Goal: Task Accomplishment & Management: Manage account settings

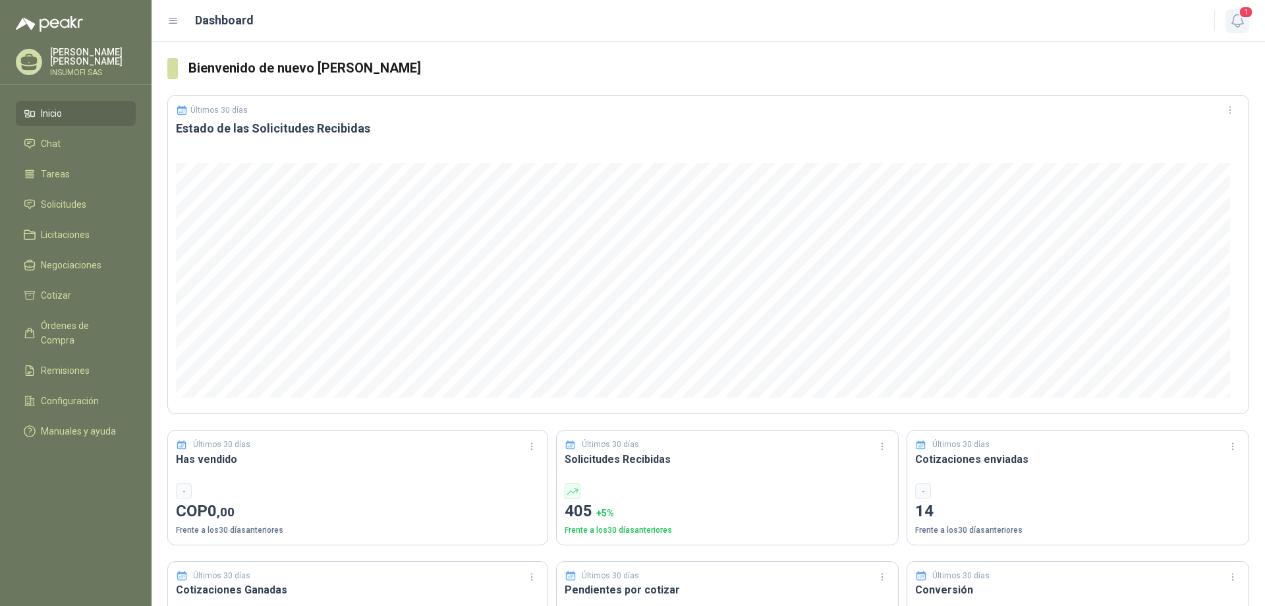
click at [1238, 17] on icon "button" at bounding box center [1238, 21] width 16 height 16
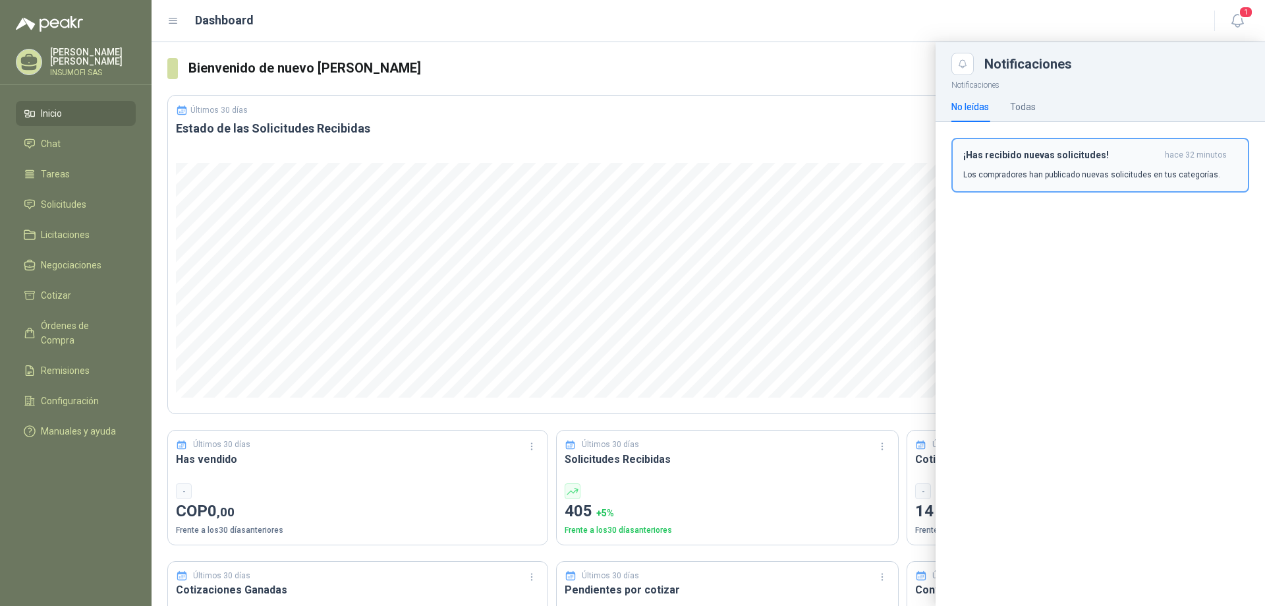
click at [1059, 158] on h3 "¡Has recibido nuevas solicitudes!" at bounding box center [1061, 155] width 196 height 11
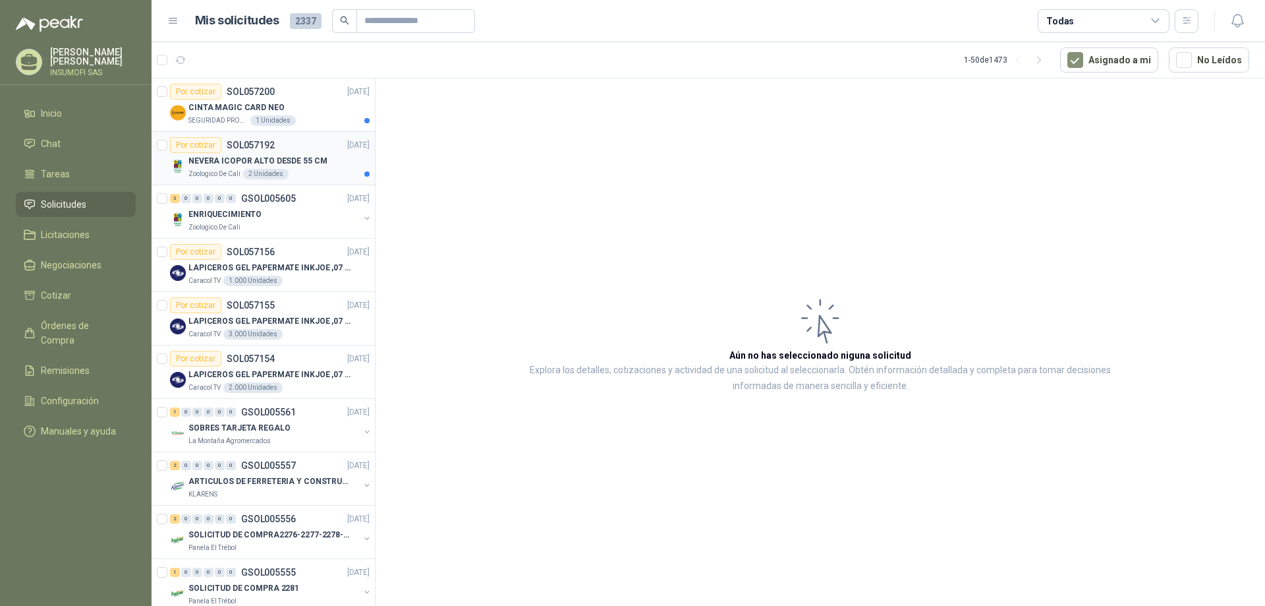
click at [286, 167] on div "NEVERA ICOPOR ALTO DESDE 55 CM" at bounding box center [278, 161] width 181 height 16
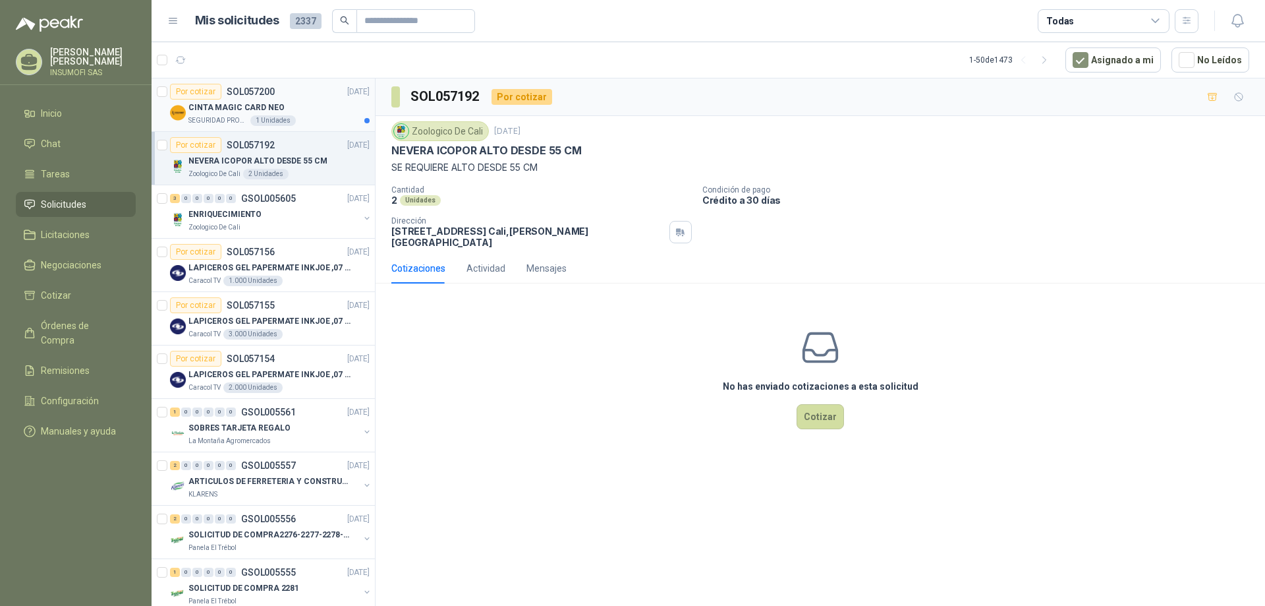
click at [256, 100] on div "CINTA MAGIC CARD NEO" at bounding box center [278, 108] width 181 height 16
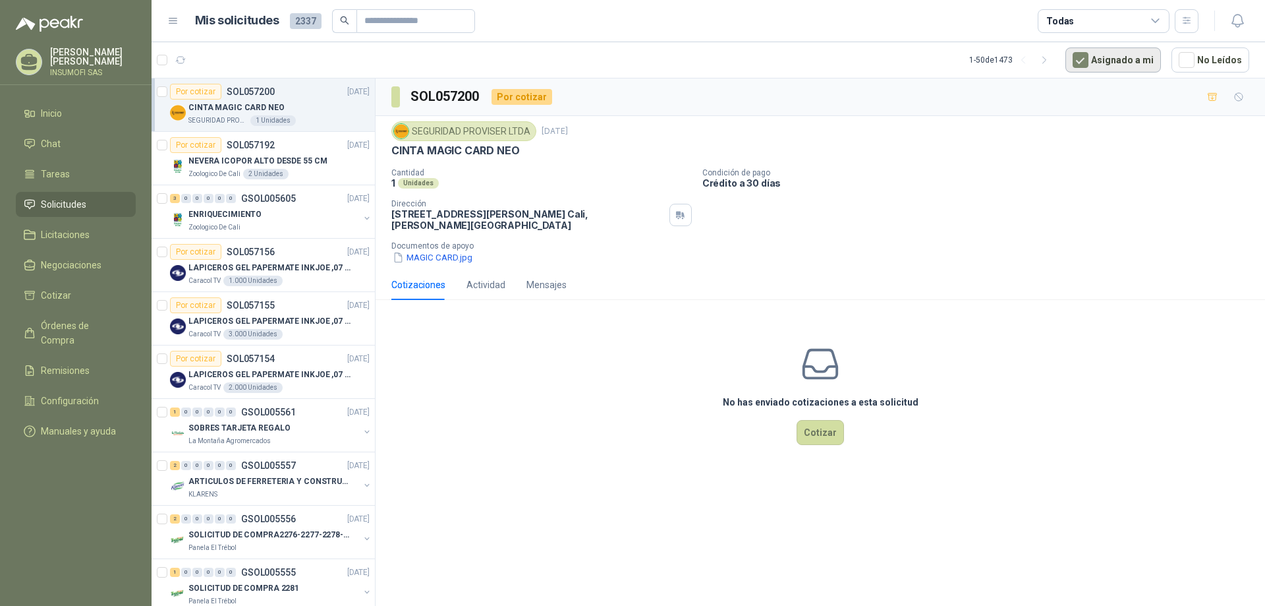
click at [1116, 67] on button "Asignado a mi" at bounding box center [1114, 59] width 96 height 25
click at [183, 60] on icon "button" at bounding box center [180, 60] width 11 height 11
